Goal: Task Accomplishment & Management: Complete application form

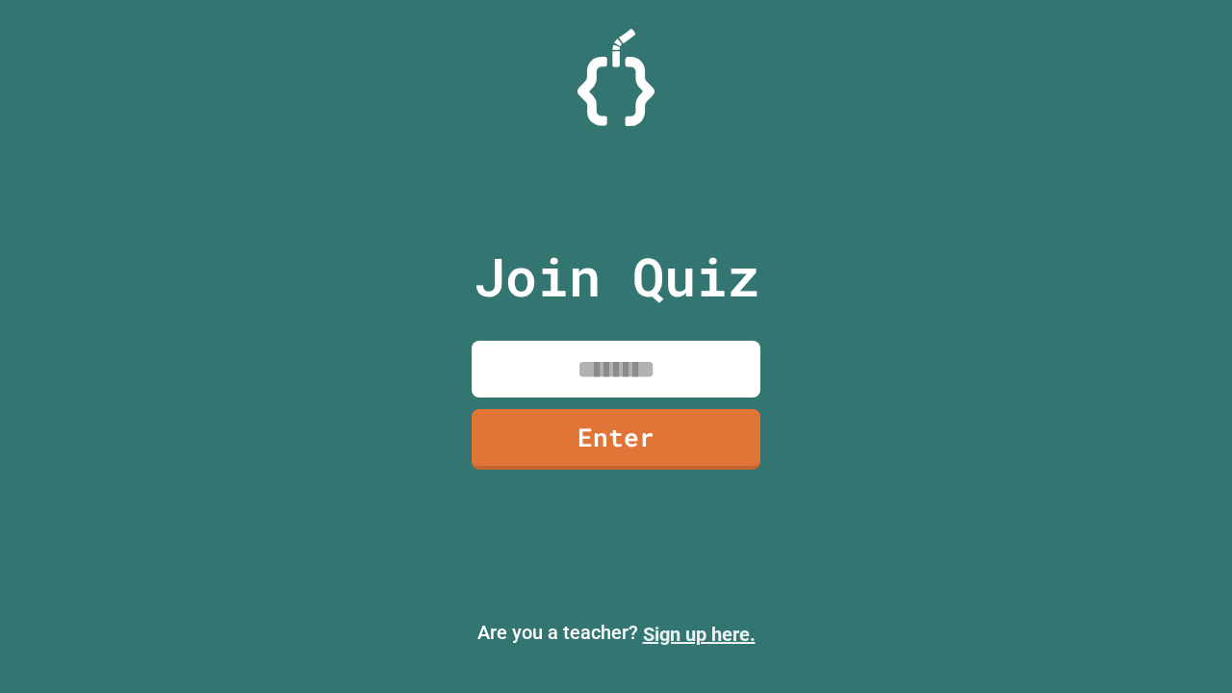
click at [699, 634] on link "Sign up here." at bounding box center [699, 634] width 113 height 23
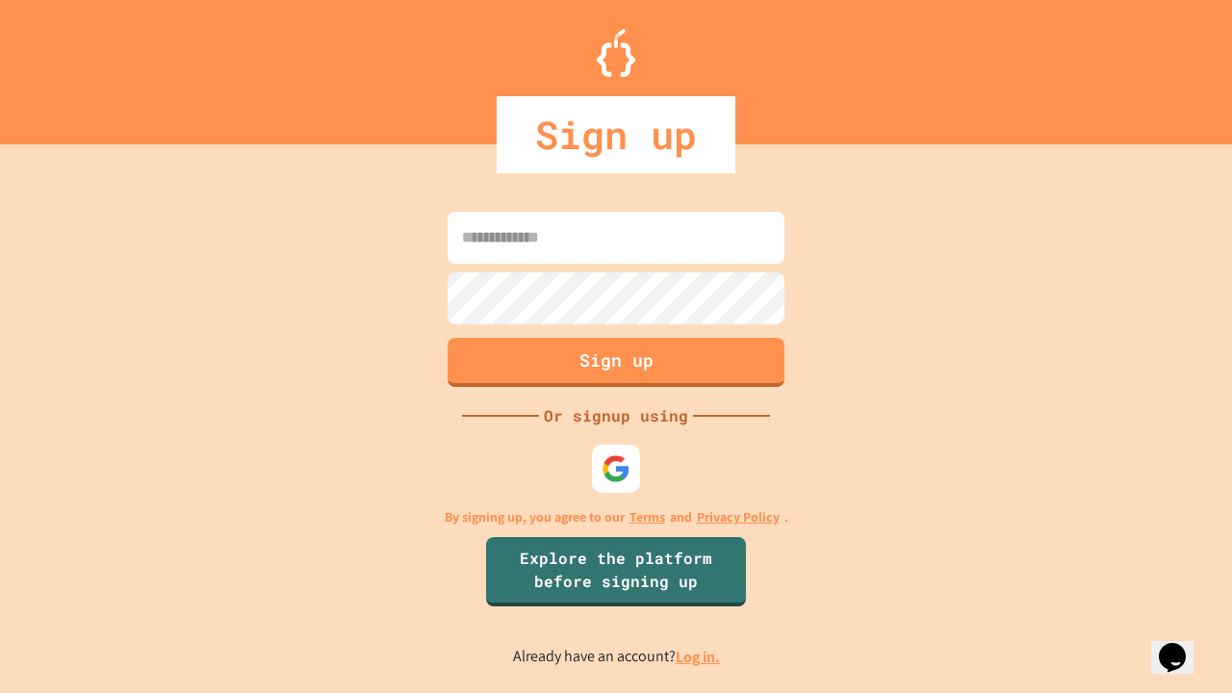
click at [699, 656] on link "Log in." at bounding box center [698, 657] width 44 height 20
